Goal: Navigation & Orientation: Go to known website

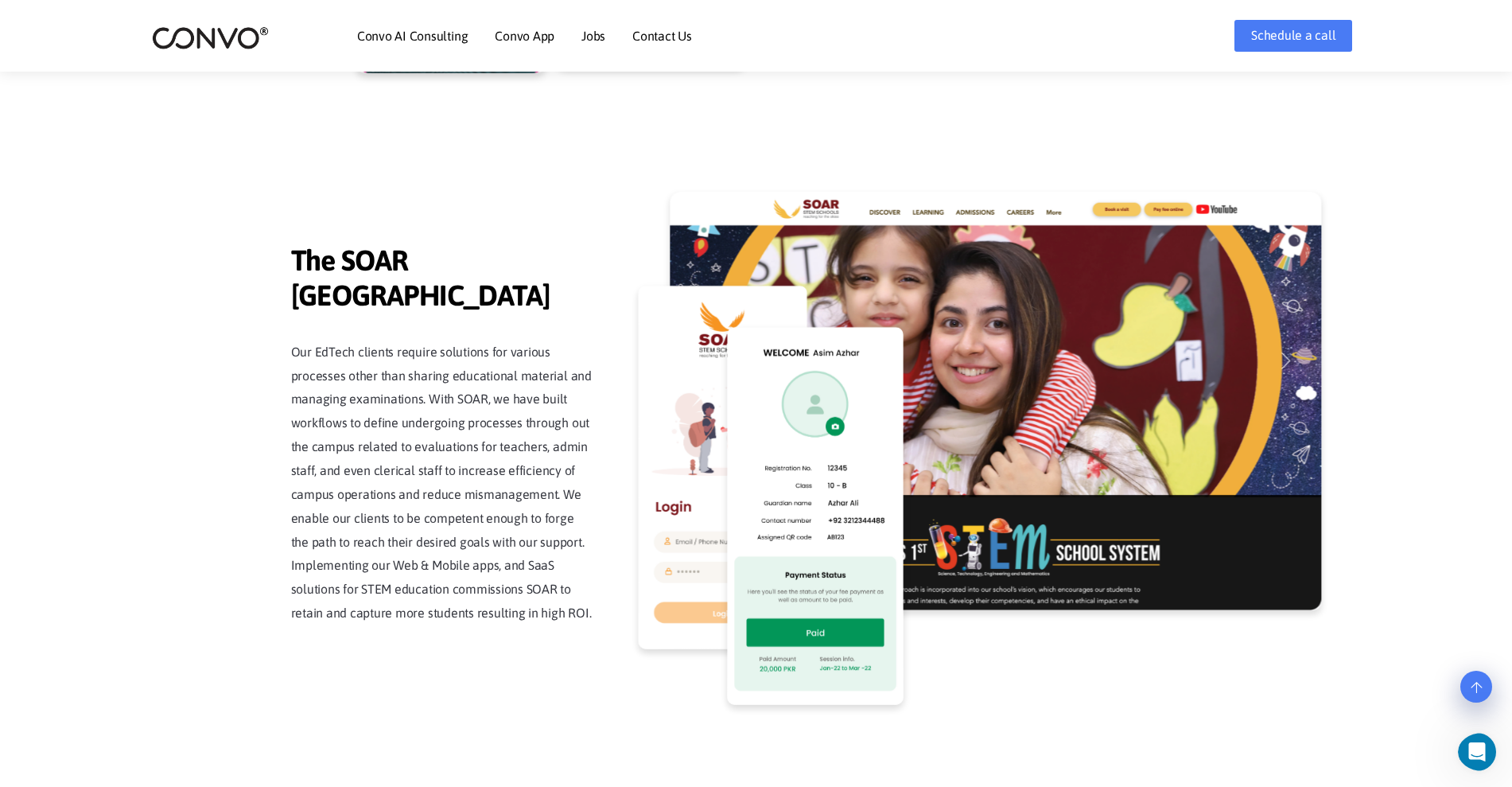
scroll to position [3709, 0]
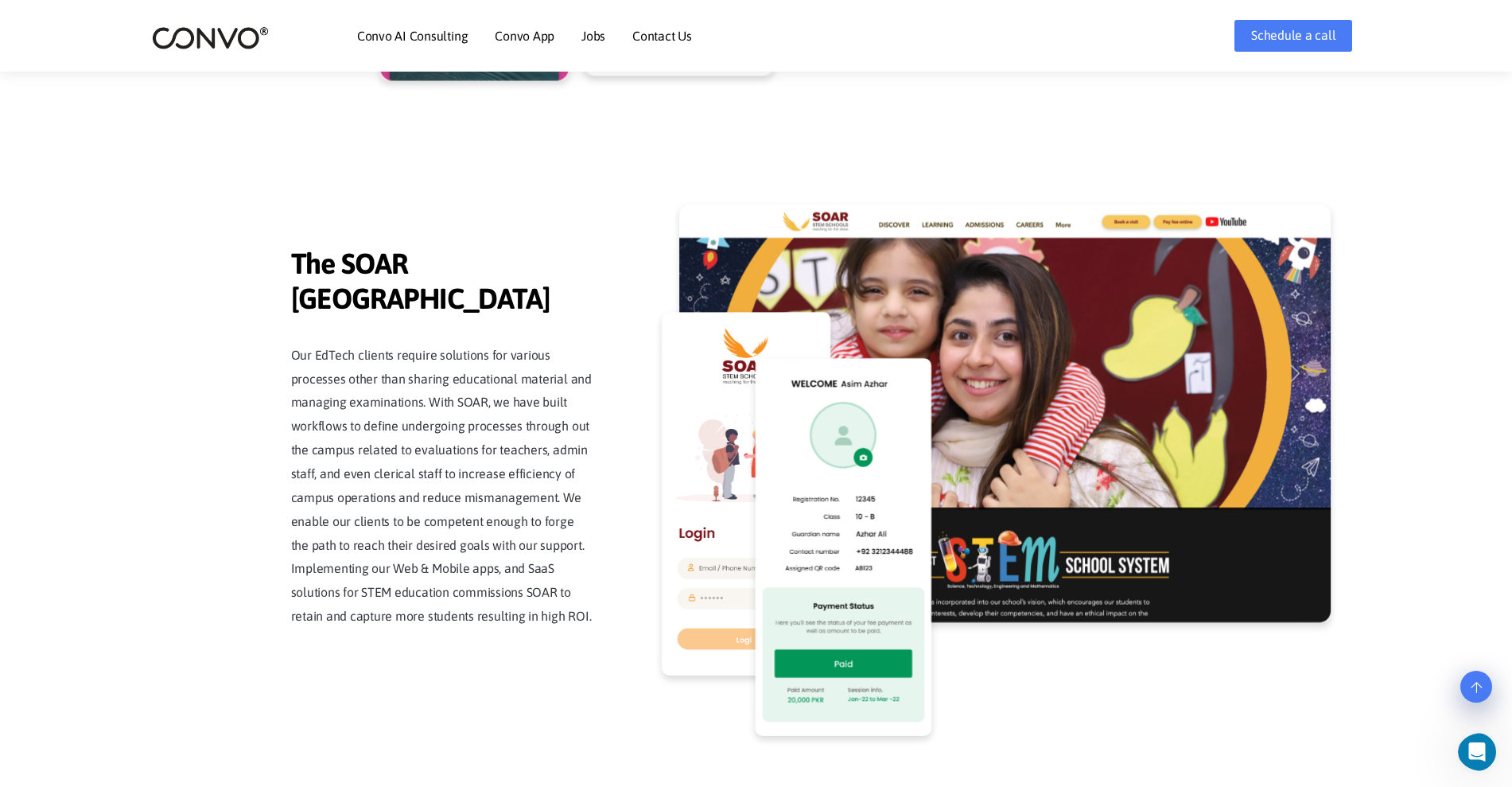
click at [432, 34] on link "Convo AI Consulting" at bounding box center [412, 36] width 111 height 13
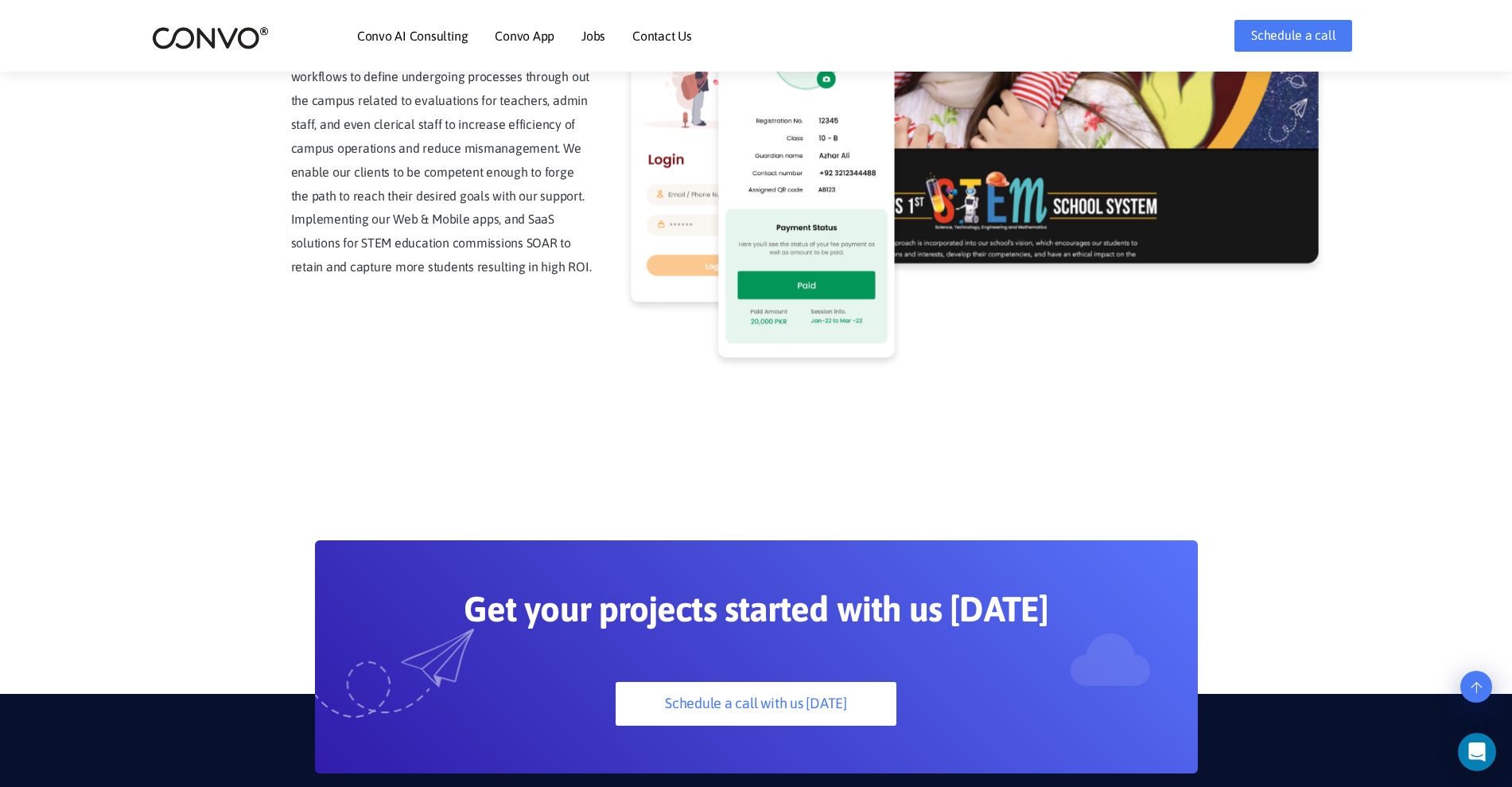
scroll to position [4325, 0]
